Goal: Contribute content

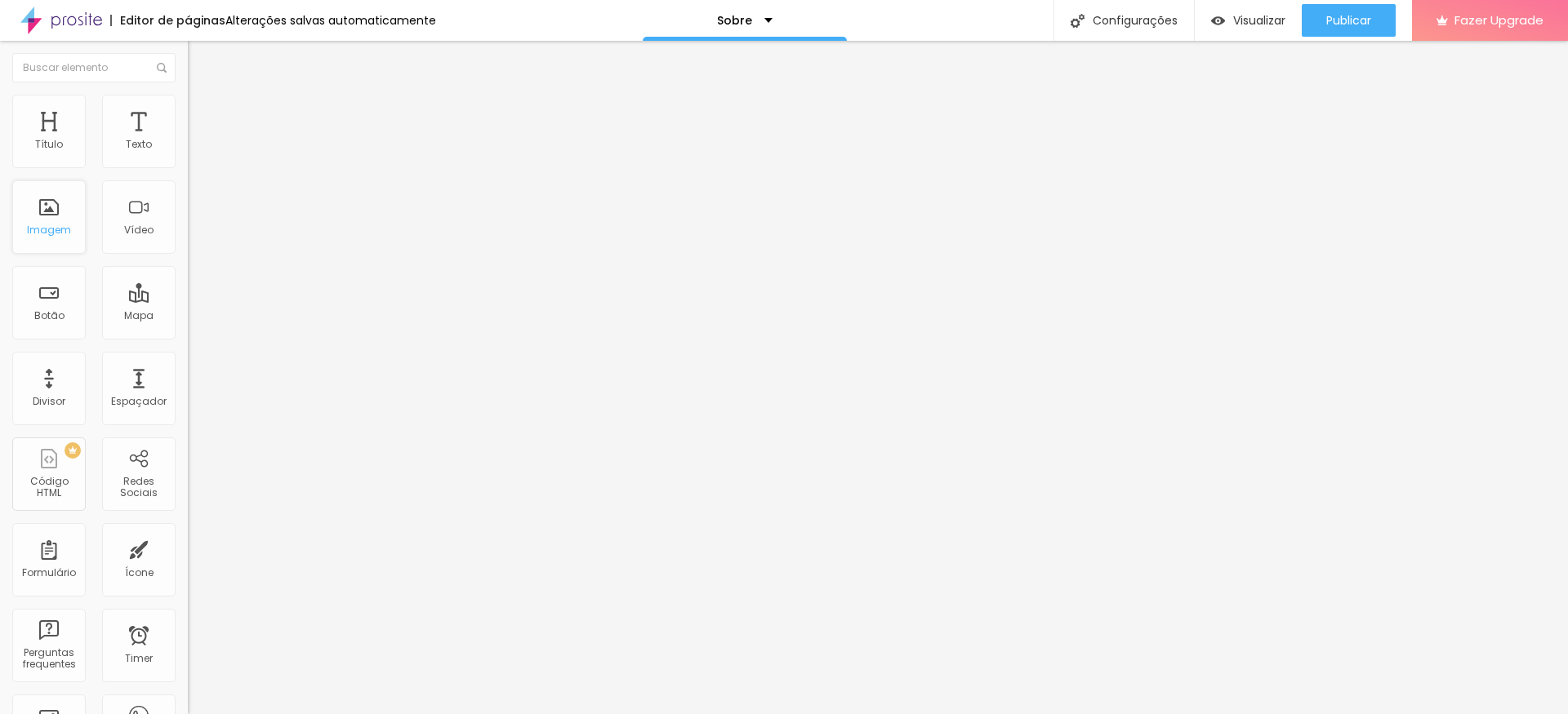
click at [53, 216] on div "Imagem" at bounding box center [49, 217] width 73 height 73
click at [53, 198] on div "Imagem" at bounding box center [49, 217] width 73 height 73
click at [1347, 14] on span "Publicar" at bounding box center [1349, 21] width 45 height 13
click at [279, 713] on div at bounding box center [784, 724] width 1568 height 0
click at [158, 713] on div "Subindo 0/2 arquivos" at bounding box center [784, 718] width 1568 height 10
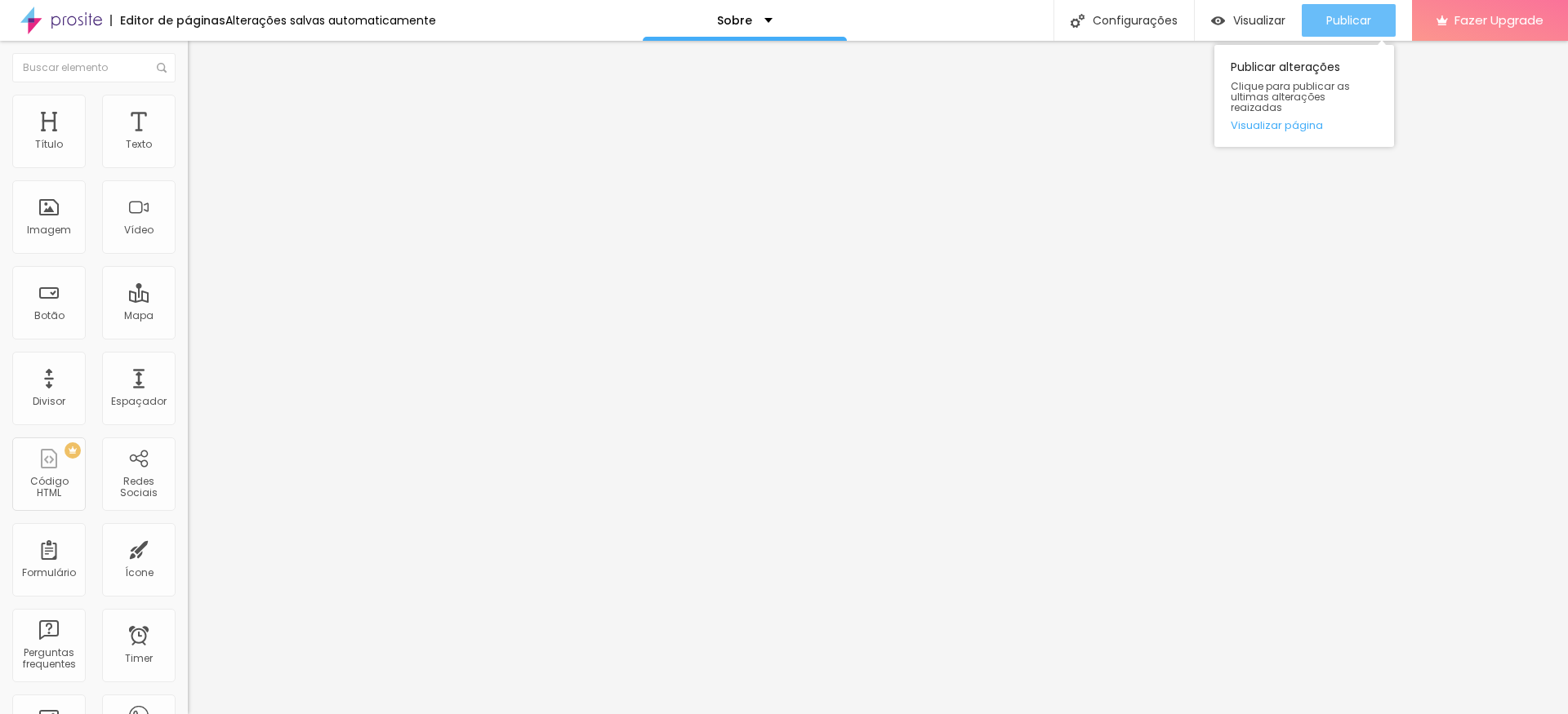
click at [1346, 20] on span "Publicar" at bounding box center [1349, 21] width 45 height 13
